Goal: Find specific page/section

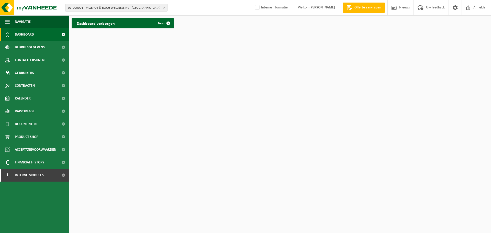
click at [145, 8] on span "01-000001 - VILLEROY & BOCH WELLNESS NV - ROESELARE" at bounding box center [114, 8] width 93 height 8
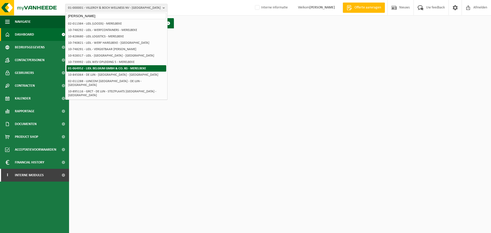
type input "lidl merelbeke"
click at [129, 69] on strong "01-064952 - LIDL BELGIUM GMBH & CO. KG - MERELBEKE" at bounding box center [107, 68] width 78 height 3
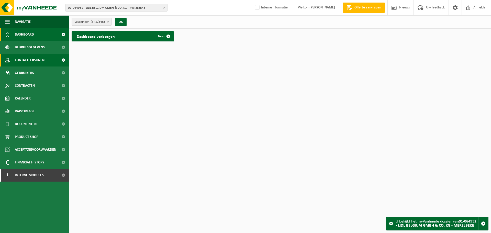
click at [33, 62] on span "Contactpersonen" at bounding box center [30, 60] width 30 height 13
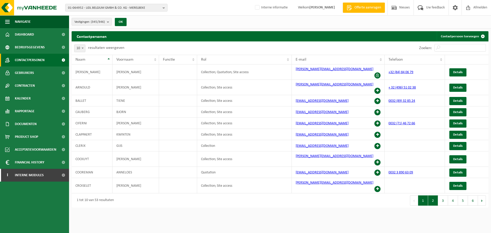
click at [433, 195] on button "2" at bounding box center [433, 200] width 10 height 10
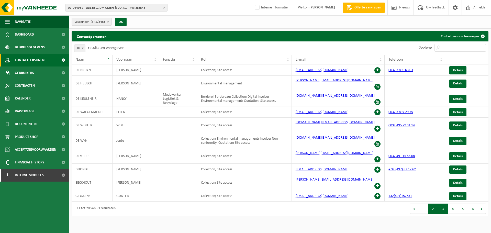
click at [444, 203] on button "3" at bounding box center [443, 208] width 10 height 10
